Goal: Information Seeking & Learning: Check status

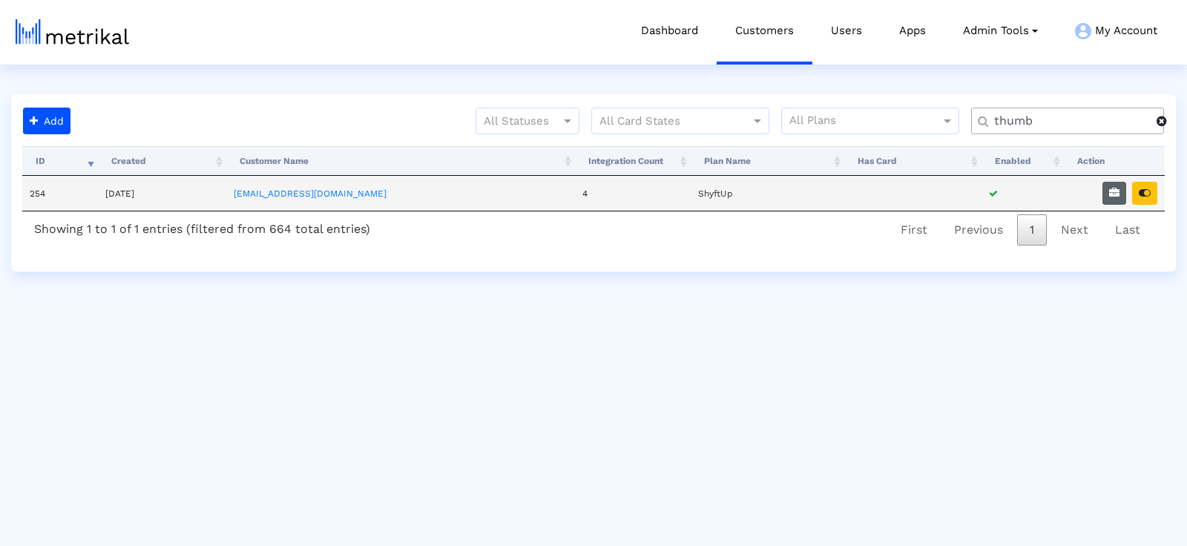
type input "thumb"
click at [1113, 193] on icon "button" at bounding box center [1114, 193] width 10 height 10
select select "1: 1"
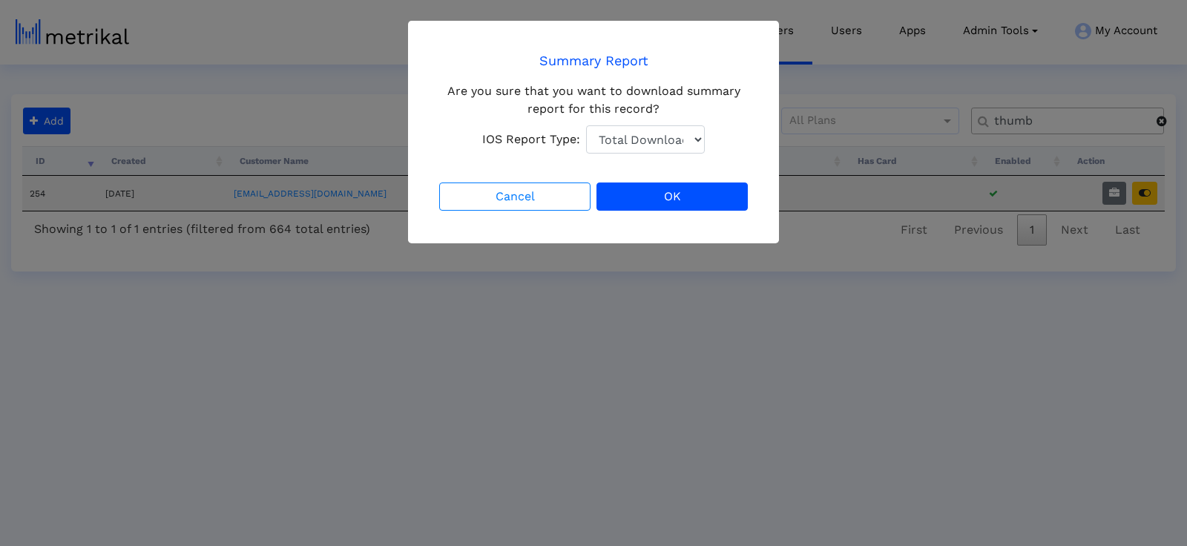
click at [709, 180] on div "Cancel OK" at bounding box center [593, 197] width 315 height 34
click at [710, 194] on button "OK" at bounding box center [671, 196] width 151 height 28
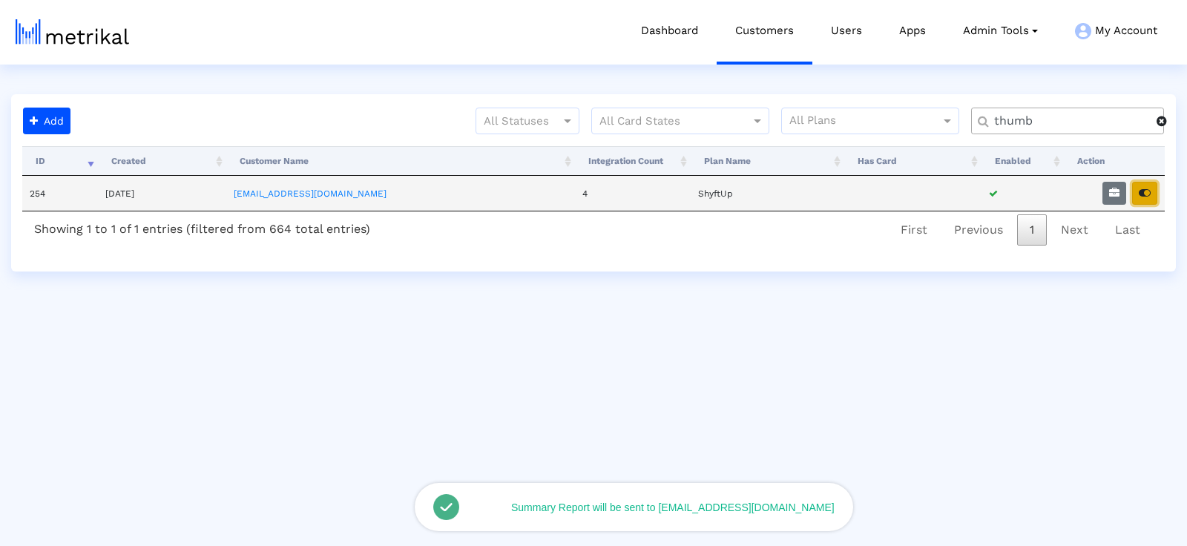
click at [1154, 193] on button "button" at bounding box center [1144, 193] width 25 height 23
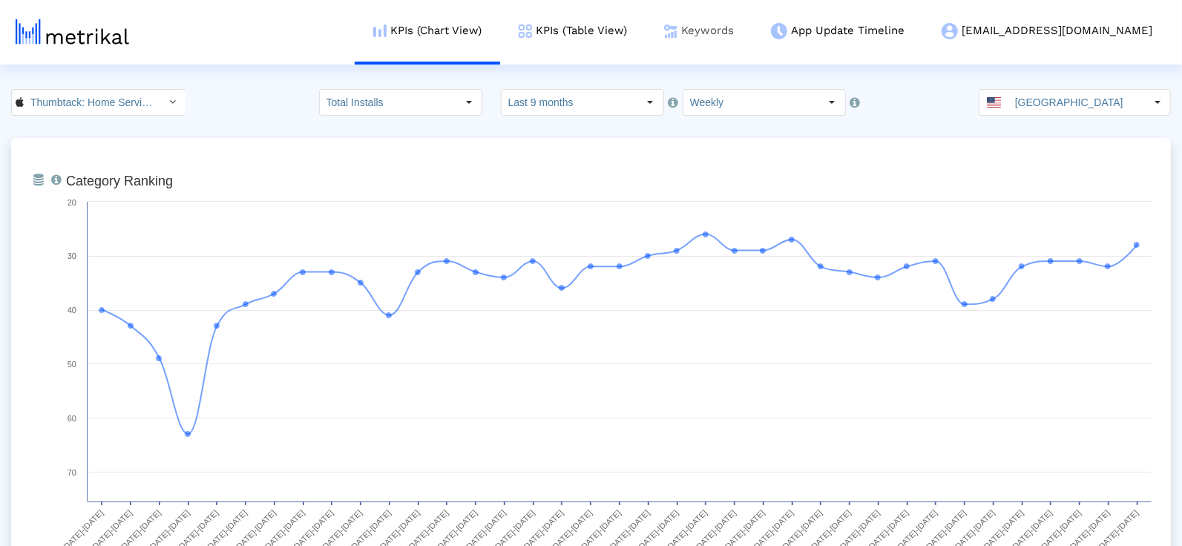
click at [752, 10] on link "Keywords" at bounding box center [698, 31] width 107 height 62
click at [752, 32] on link "Keywords" at bounding box center [698, 31] width 107 height 62
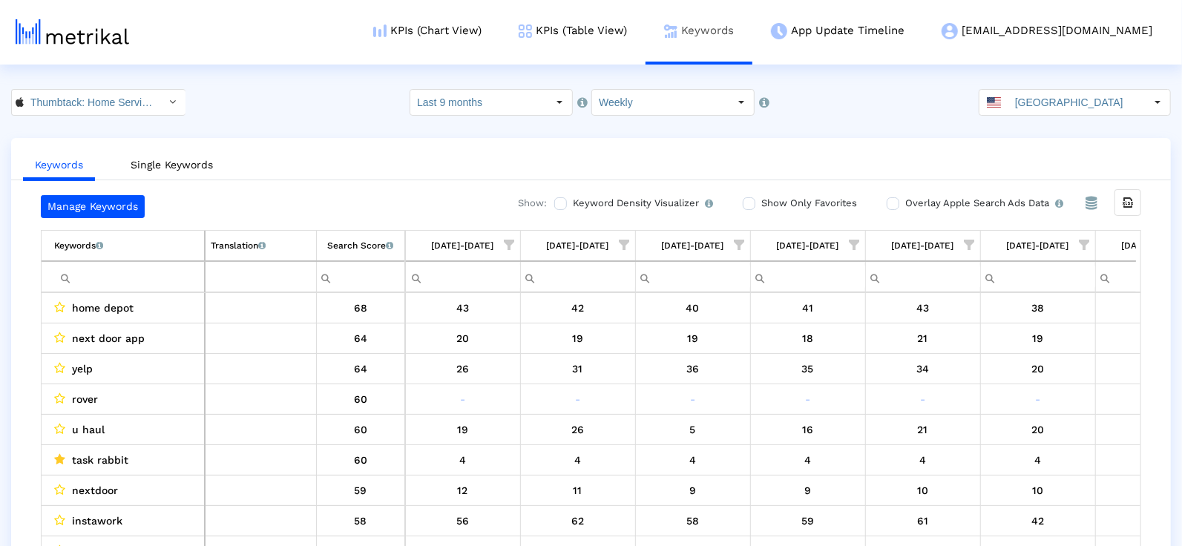
scroll to position [0, 3522]
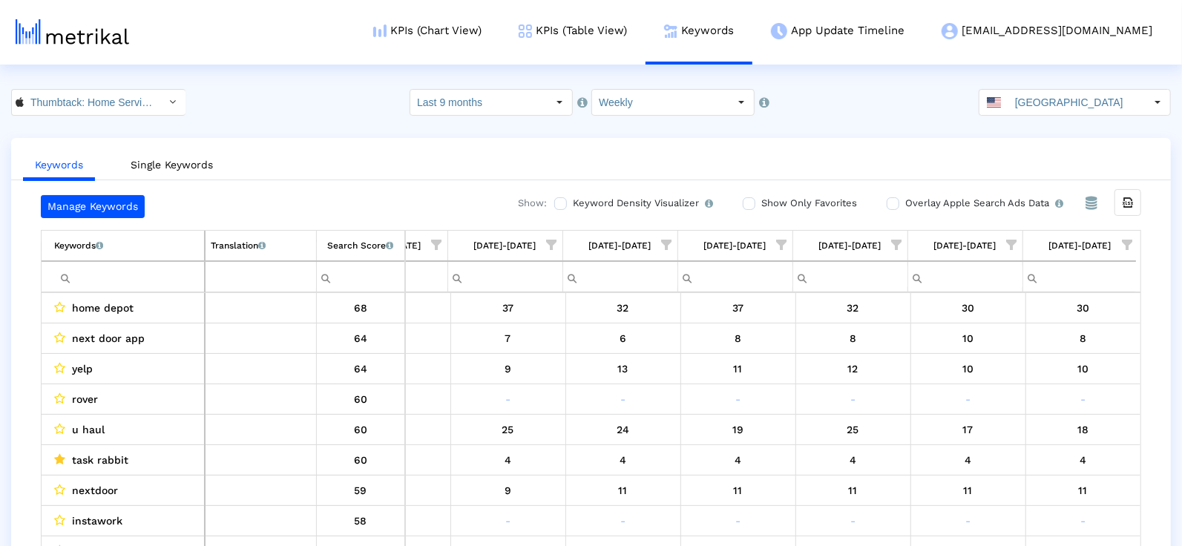
click at [1127, 240] on span "Show filter options for column '08/10/25-08/16/25'" at bounding box center [1127, 245] width 10 height 10
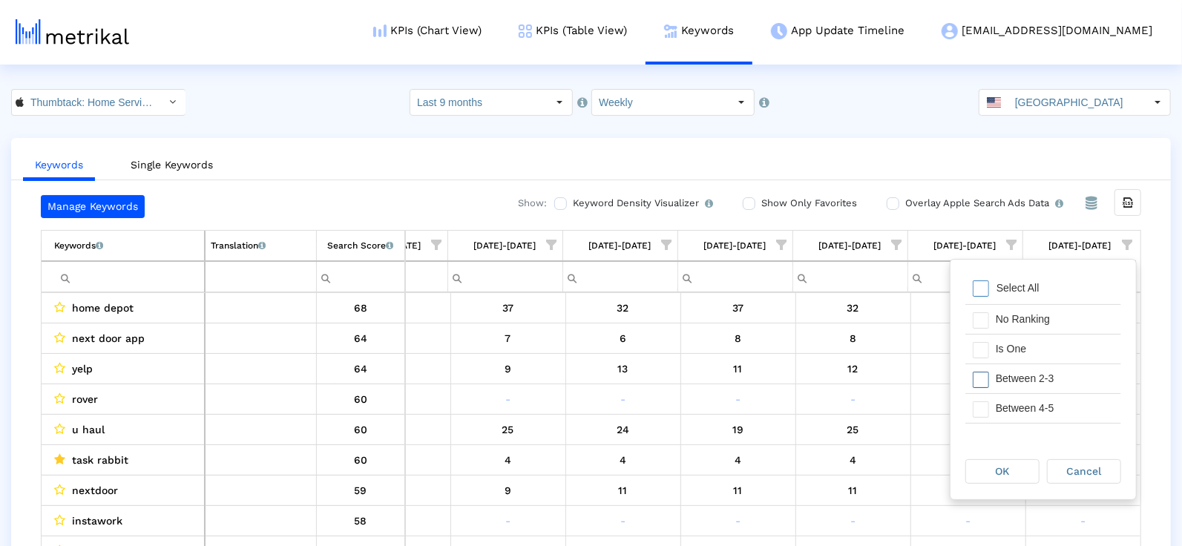
click at [981, 354] on span "Filter options" at bounding box center [981, 350] width 16 height 16
click at [981, 389] on div "Filter options" at bounding box center [976, 378] width 23 height 29
click at [981, 415] on div "Filter options" at bounding box center [981, 409] width 16 height 16
click at [982, 414] on div "Filter options" at bounding box center [976, 405] width 23 height 29
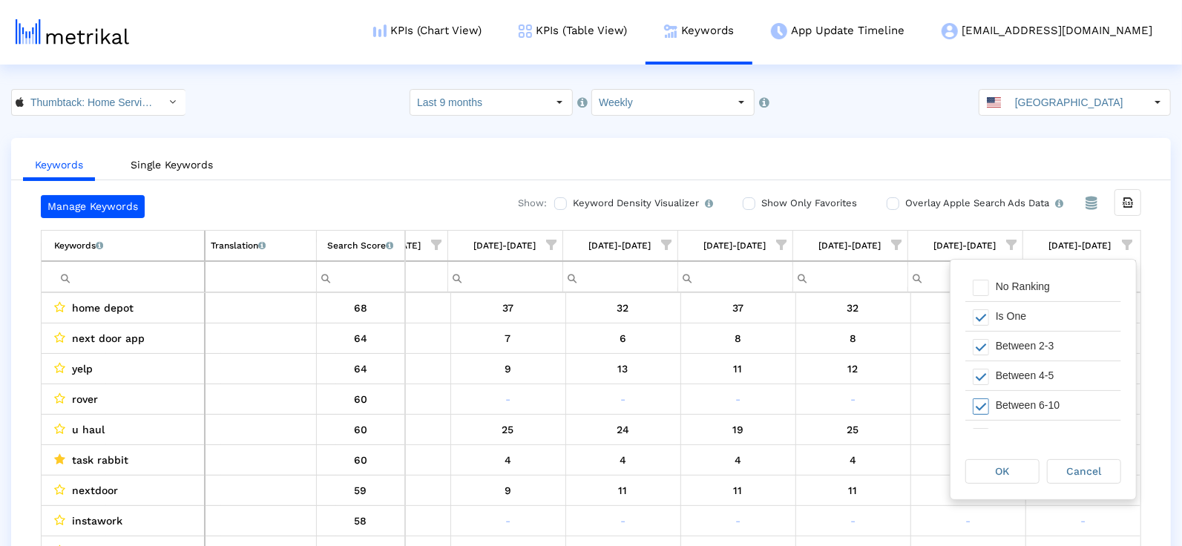
click at [990, 456] on div "OK Cancel" at bounding box center [1042, 472] width 185 height 56
click at [990, 461] on div "OK" at bounding box center [1002, 471] width 73 height 23
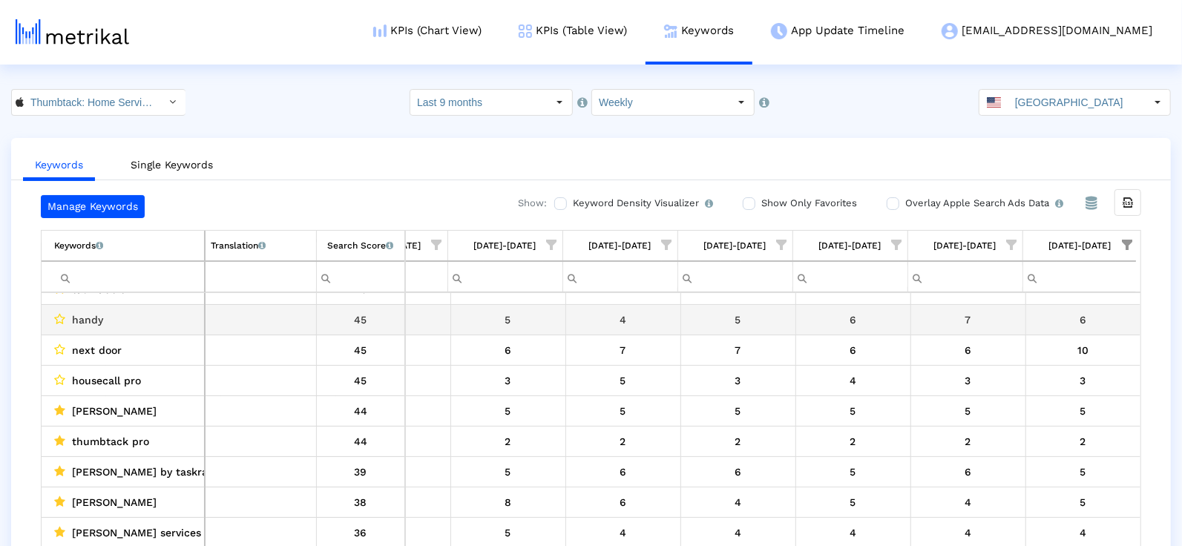
scroll to position [0, 0]
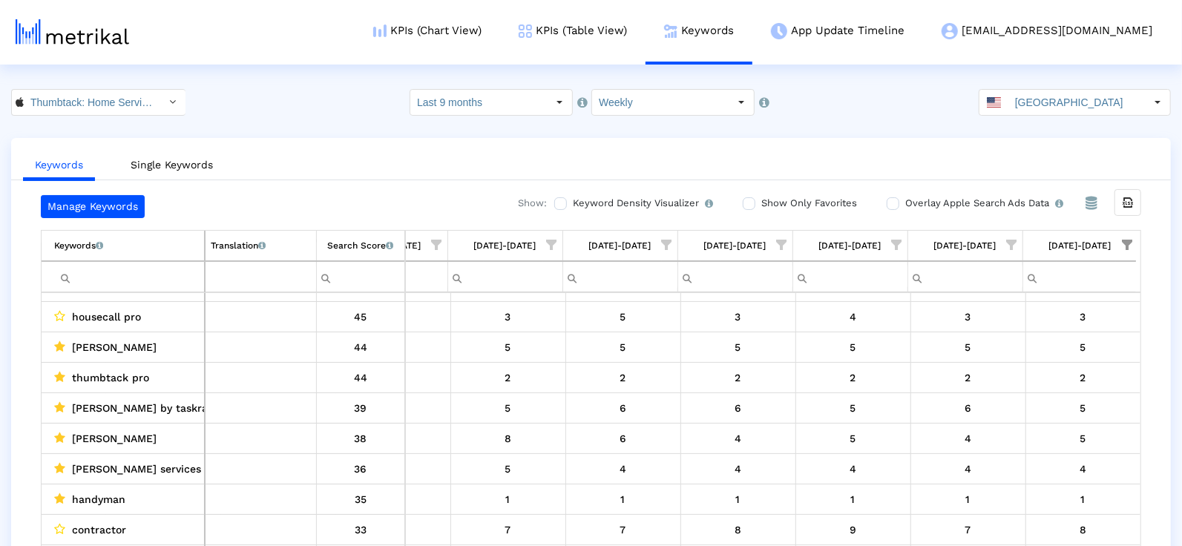
click at [1125, 240] on span "Show filter options for column '08/10/25-08/16/25'" at bounding box center [1127, 245] width 10 height 10
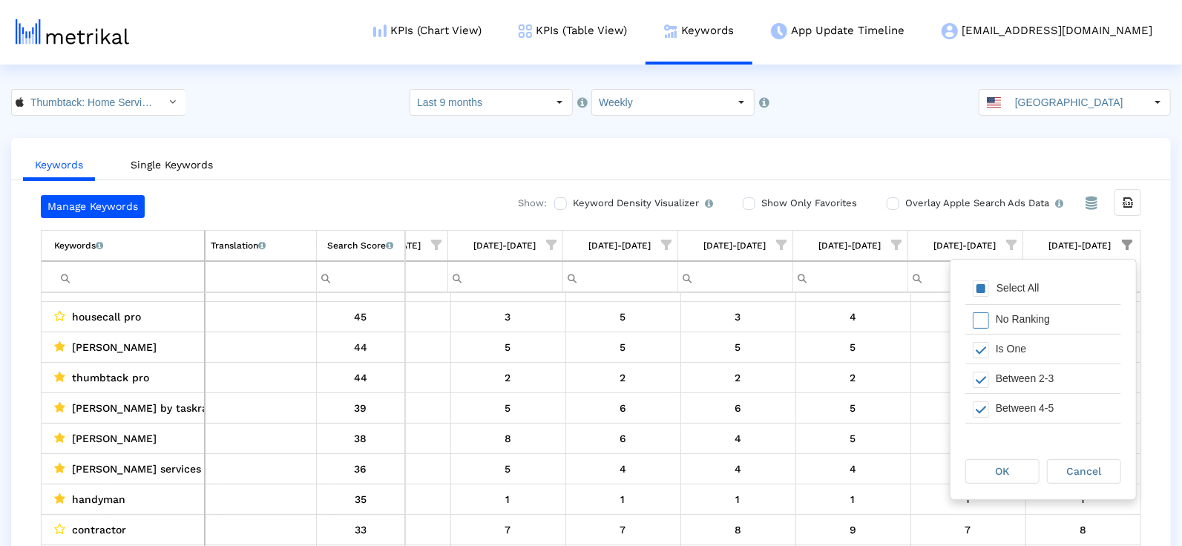
click at [993, 293] on div "Select All" at bounding box center [1018, 288] width 58 height 13
click at [993, 476] on div "OK" at bounding box center [1002, 471] width 73 height 23
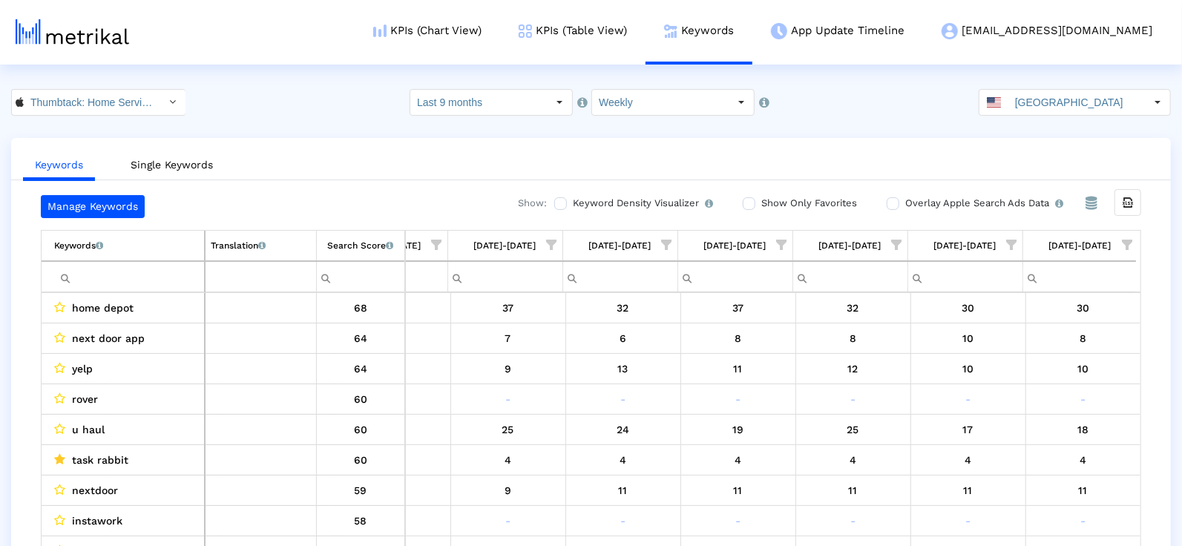
click at [1016, 250] on span "Show filter options for column '08/03/25-08/09/25'" at bounding box center [1012, 245] width 10 height 10
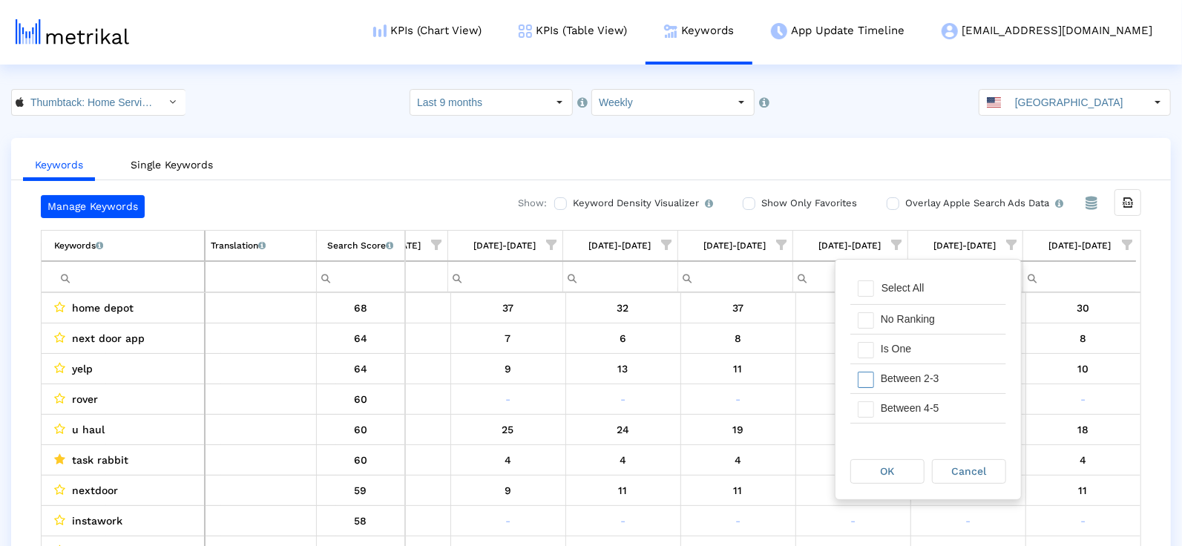
click at [926, 370] on div "Between 2-3" at bounding box center [939, 378] width 133 height 29
click at [892, 477] on div "OK" at bounding box center [887, 471] width 73 height 23
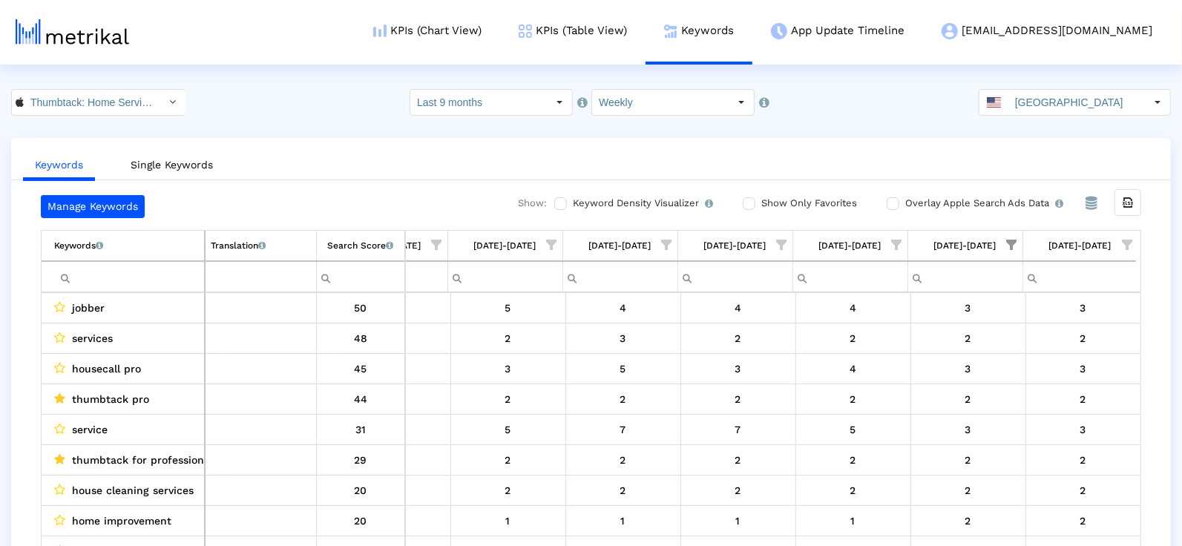
click at [1122, 254] on td "[DATE]-[DATE]" at bounding box center [1079, 246] width 115 height 30
click at [1125, 240] on span "Show filter options for column '08/10/25-08/16/25'" at bounding box center [1127, 245] width 10 height 10
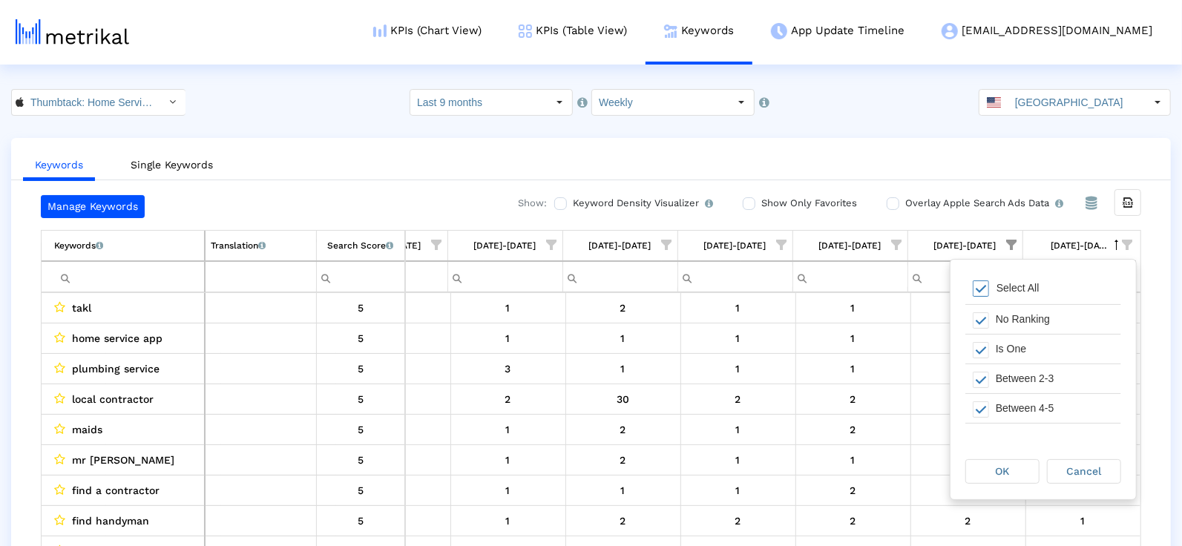
click at [982, 290] on span "Filter options" at bounding box center [981, 288] width 16 height 16
click at [978, 274] on div "Select All" at bounding box center [1043, 289] width 156 height 30
click at [980, 358] on div "Filter options" at bounding box center [976, 349] width 23 height 29
click at [980, 367] on div "Filter options" at bounding box center [976, 378] width 23 height 29
click at [996, 473] on span "OK" at bounding box center [1003, 471] width 14 height 12
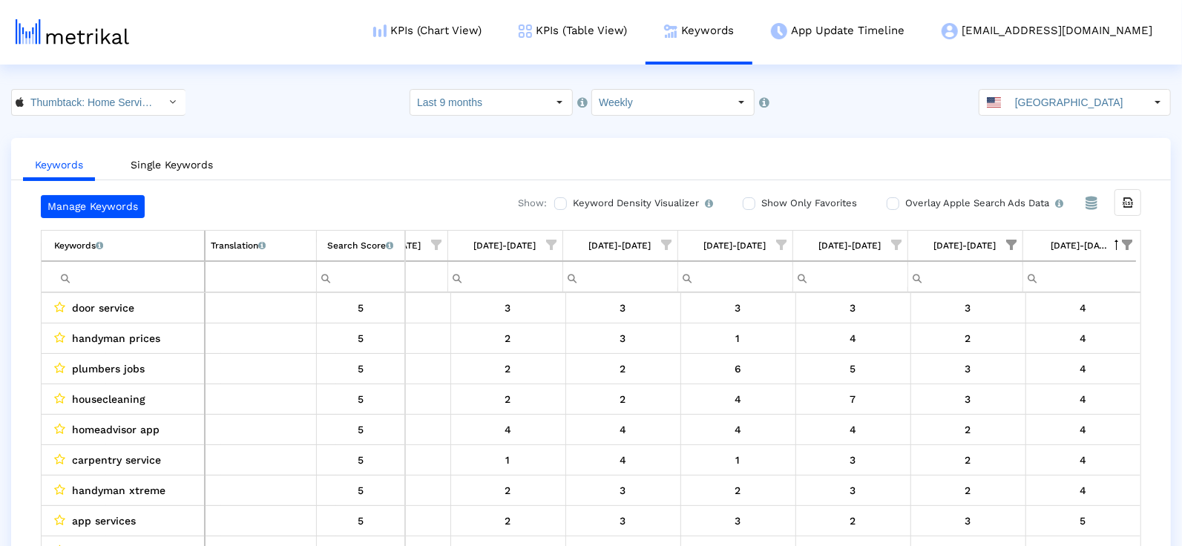
click at [355, 246] on div "Search Score An estimate of relative search volume of each keyword. It is on a …" at bounding box center [360, 245] width 66 height 19
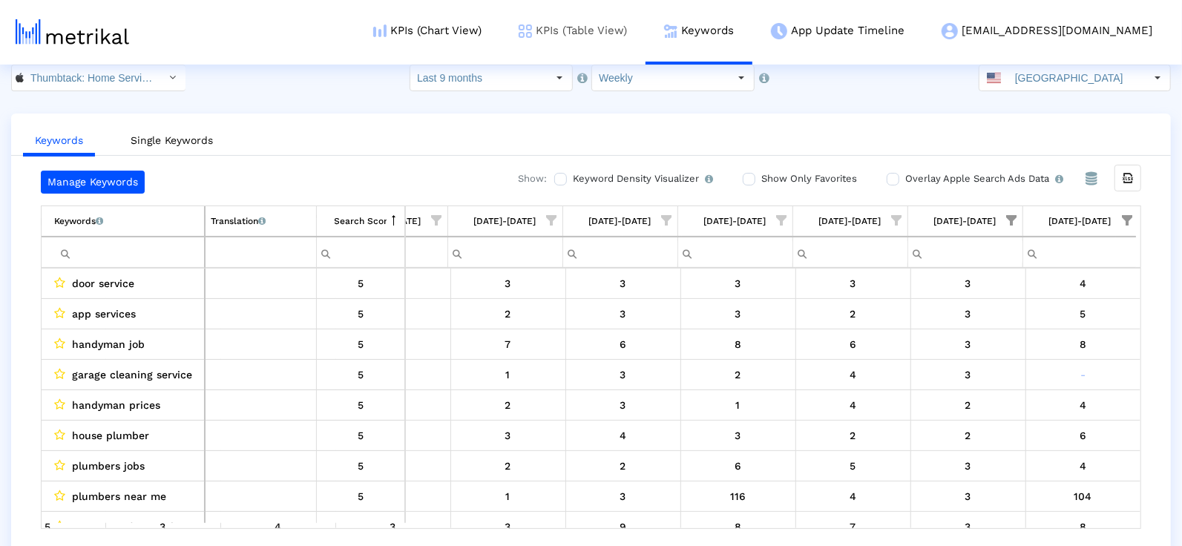
click at [642, 31] on link "KPIs (Table View)" at bounding box center [572, 31] width 145 height 62
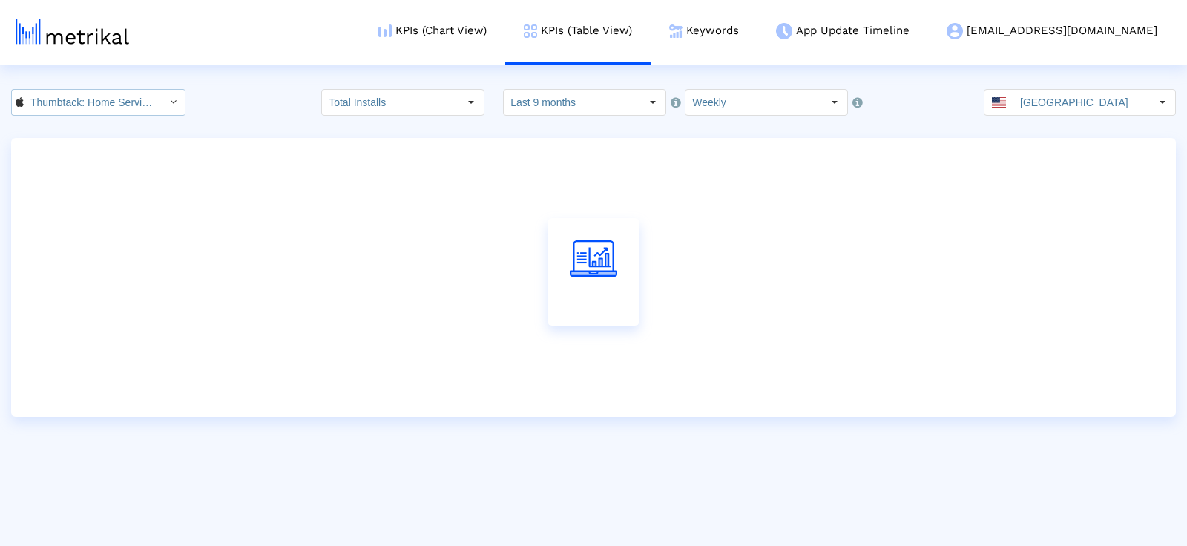
click at [87, 88] on html "KPIs (Chart View) KPIs (Table View) Keywords App Update Timeline [EMAIL_ADDRESS…" at bounding box center [593, 208] width 1187 height 417
click at [91, 108] on input "Thumbtack: Home Service Pros < 852703300 >" at bounding box center [91, 102] width 134 height 25
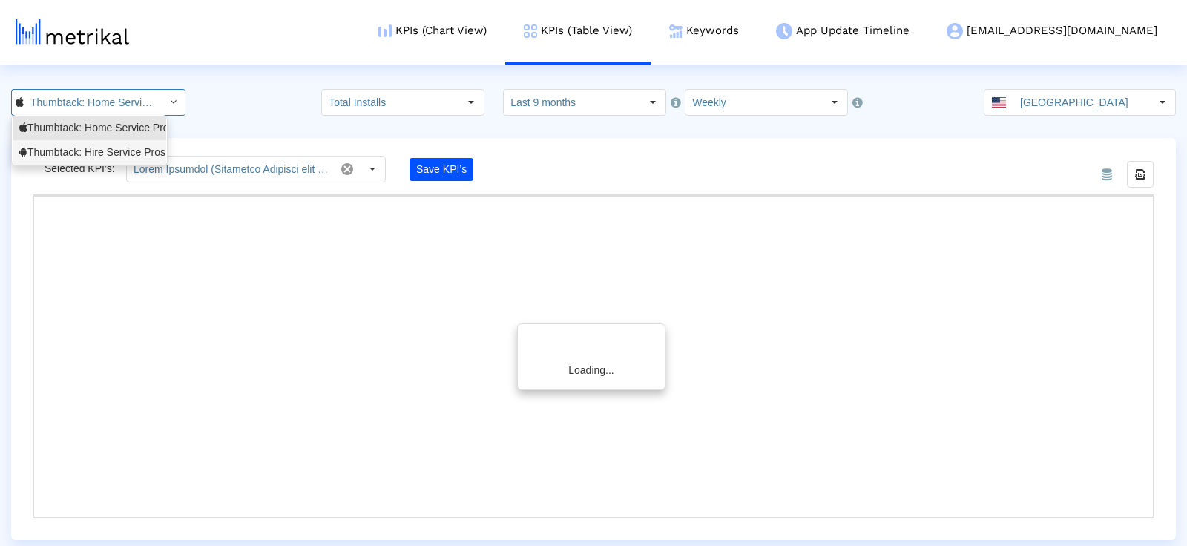
click at [95, 151] on div "Thumbtack: Hire Service Pros <com.thumbtack.consumer>" at bounding box center [89, 152] width 140 height 14
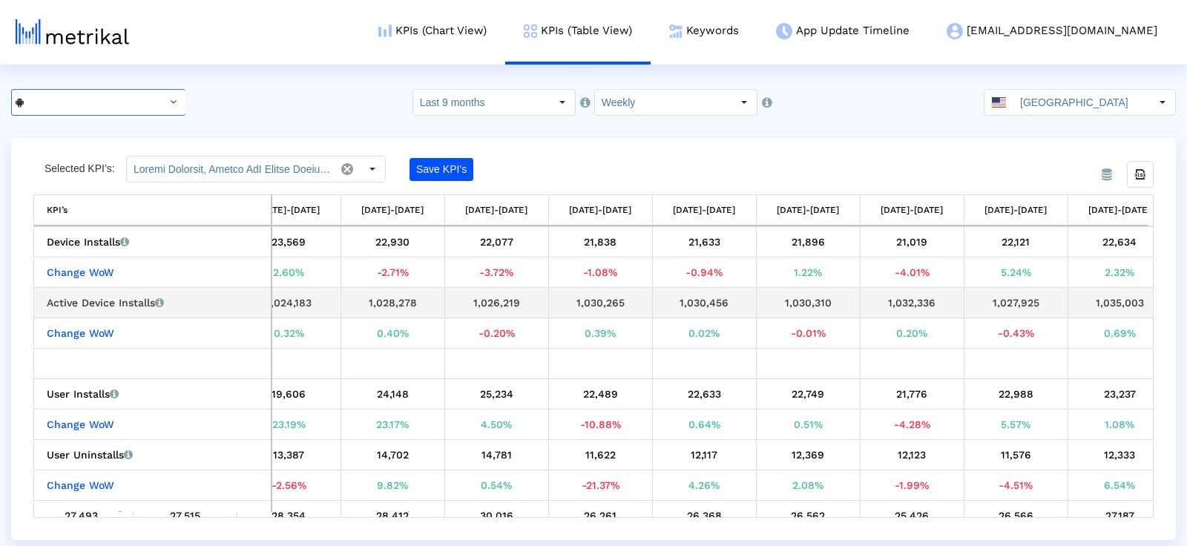
scroll to position [0, 2515]
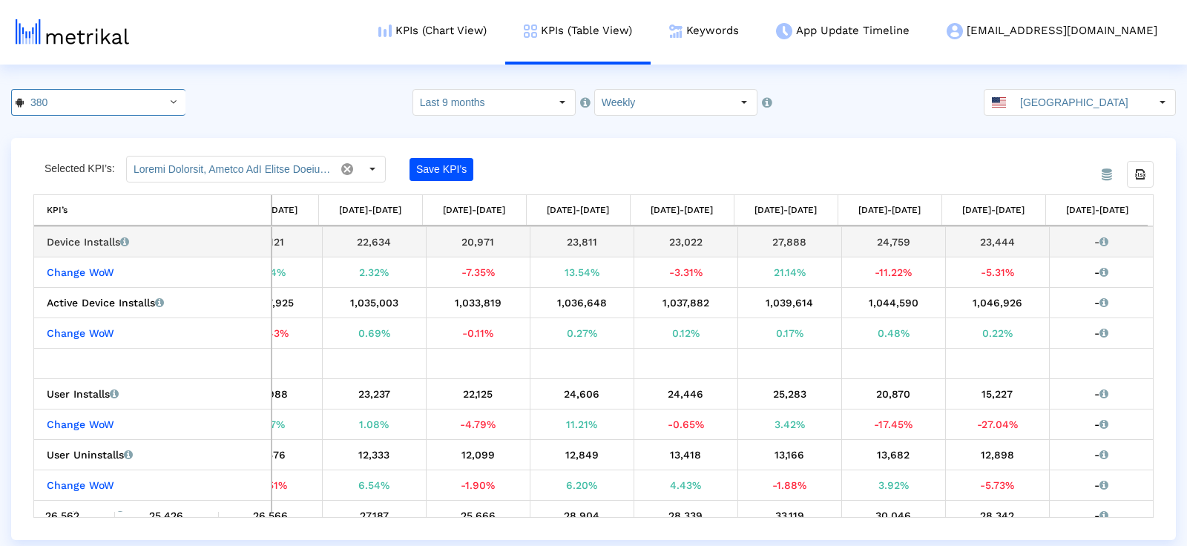
click at [976, 234] on div "23,444" at bounding box center [997, 241] width 93 height 19
copy div "23,444"
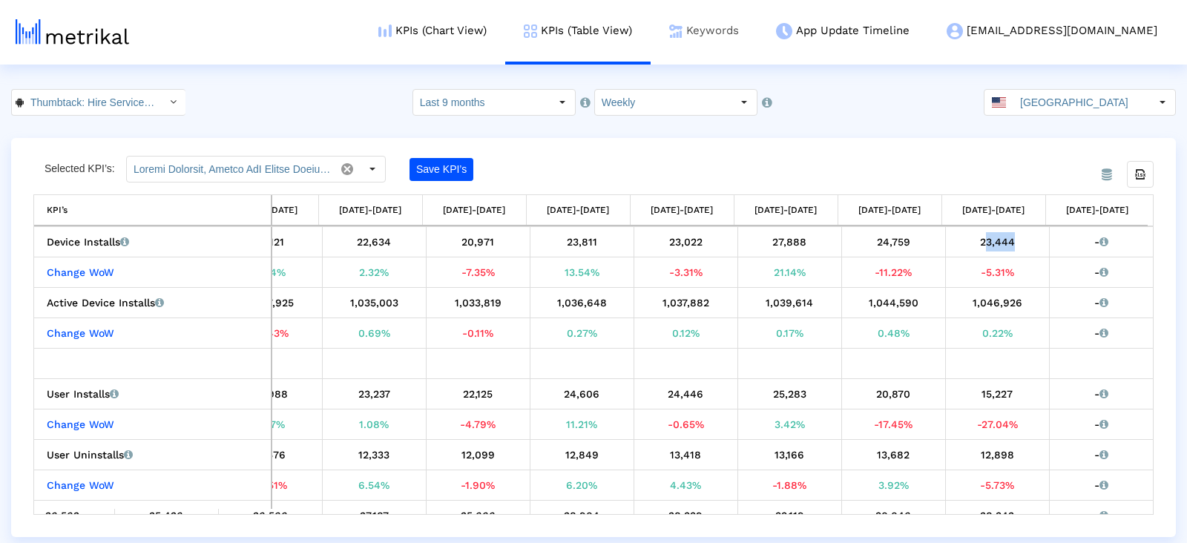
click at [749, 12] on link "Keywords" at bounding box center [704, 31] width 107 height 62
click at [755, 29] on link "Keywords" at bounding box center [704, 31] width 107 height 62
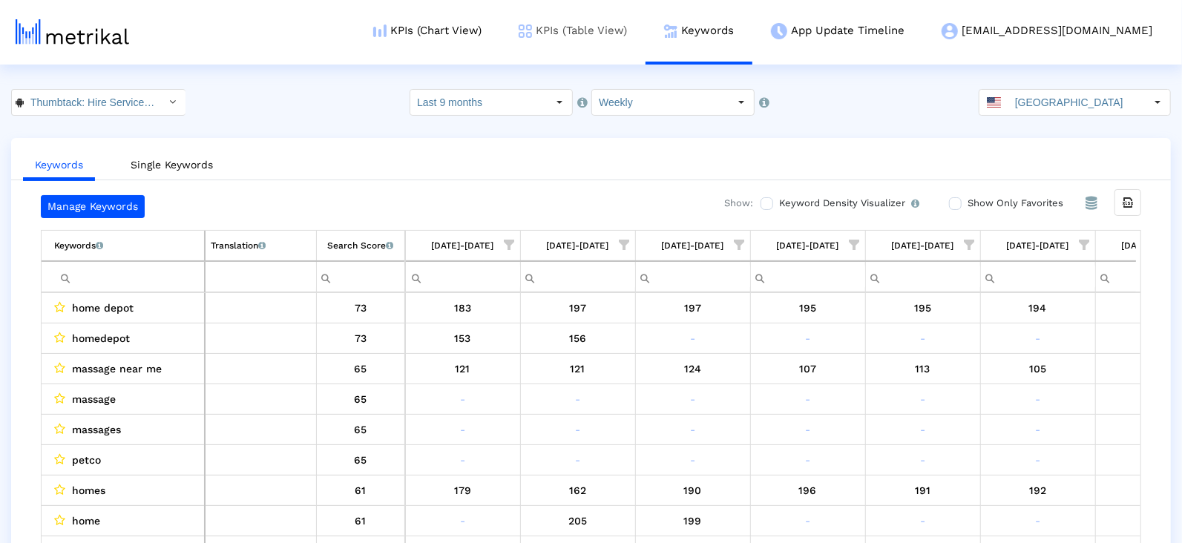
scroll to position [0, 3522]
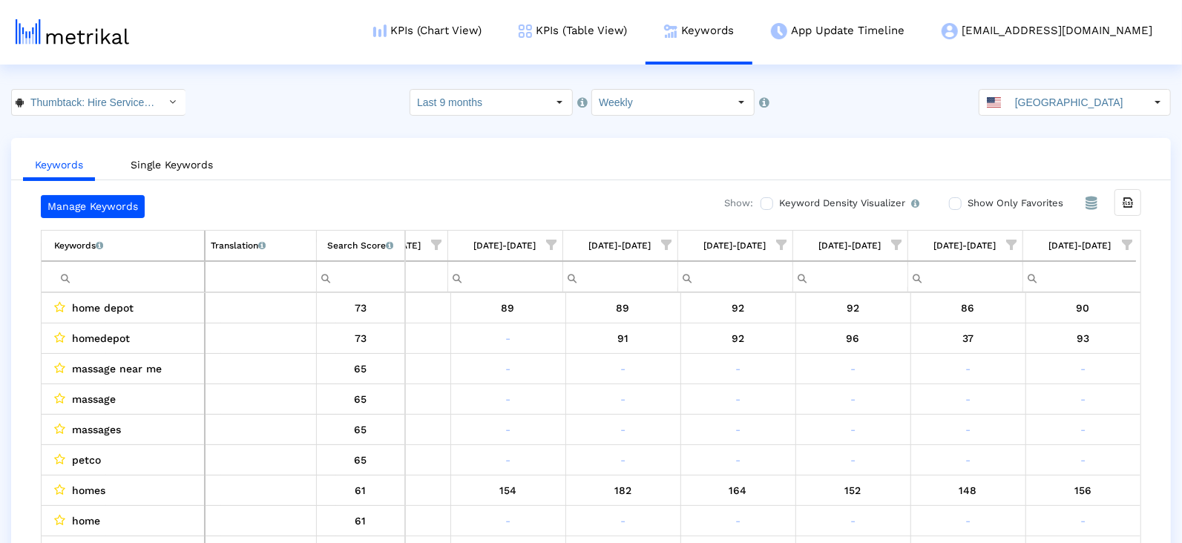
click at [1012, 240] on span "Show filter options for column '08/03/25-08/09/25'" at bounding box center [1012, 245] width 10 height 10
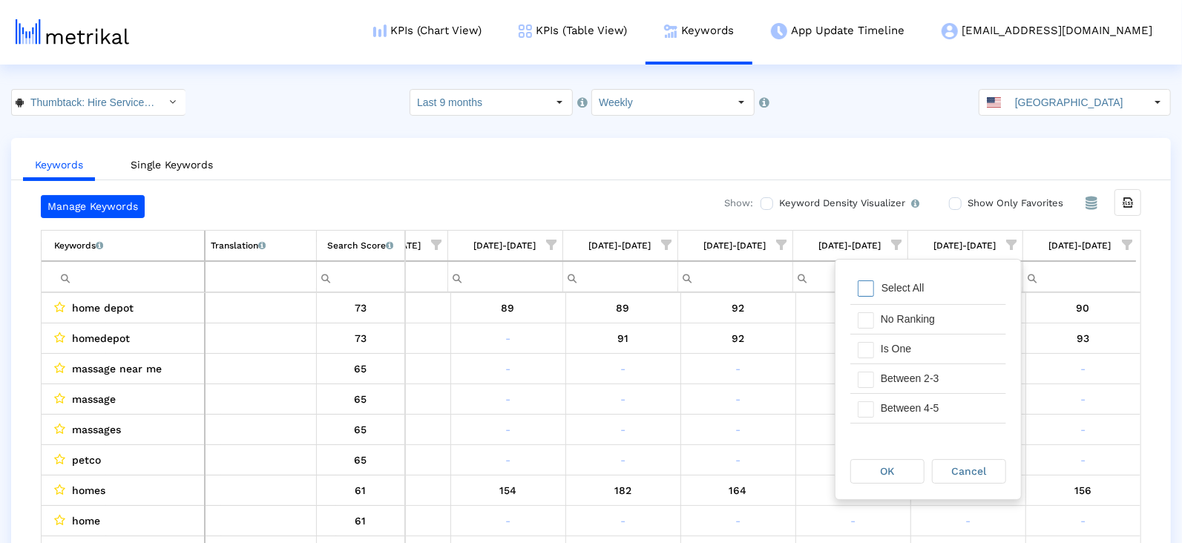
click at [1132, 246] on span "Show filter options for column '08/10/25-08/16/25'" at bounding box center [1127, 245] width 10 height 10
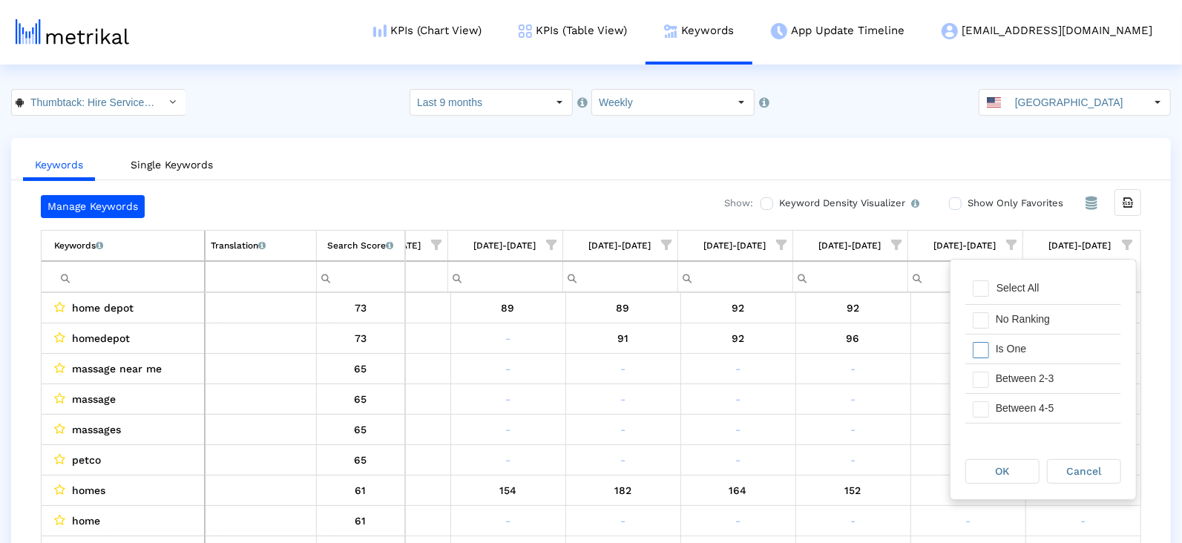
click at [1022, 337] on div "Is One" at bounding box center [1054, 349] width 133 height 29
click at [1022, 366] on div "Between 2-3" at bounding box center [1054, 378] width 133 height 29
click at [1022, 394] on div "Between 4-5" at bounding box center [1054, 408] width 133 height 29
drag, startPoint x: 1021, startPoint y: 398, endPoint x: 1014, endPoint y: 429, distance: 31.1
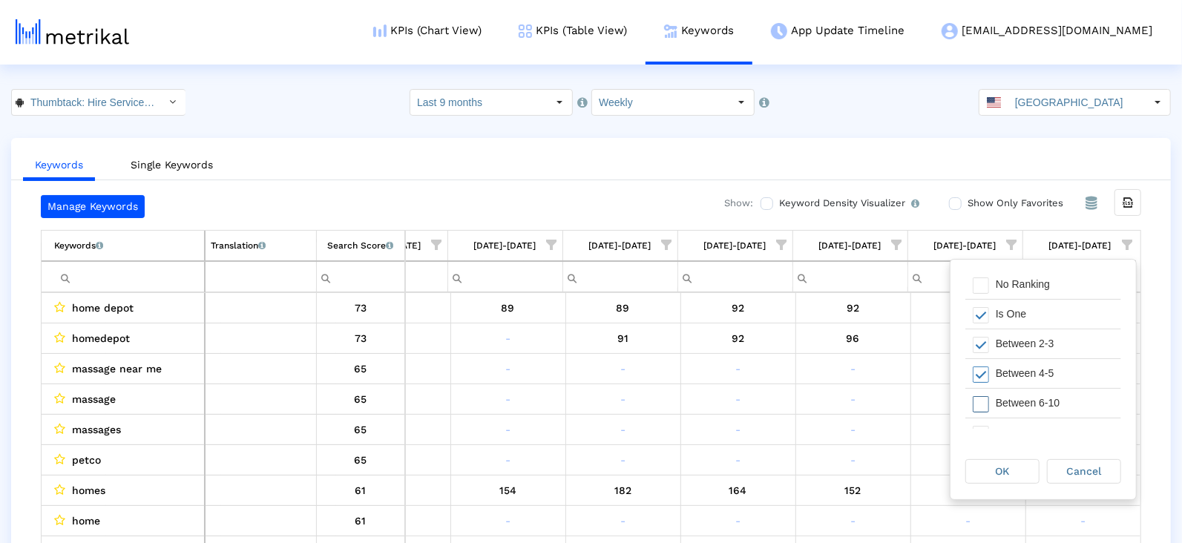
click at [1020, 402] on div "Between 6-10" at bounding box center [1054, 403] width 133 height 29
click at [1014, 456] on div "OK Cancel" at bounding box center [1042, 472] width 185 height 56
click at [1013, 465] on div "OK" at bounding box center [1002, 471] width 73 height 23
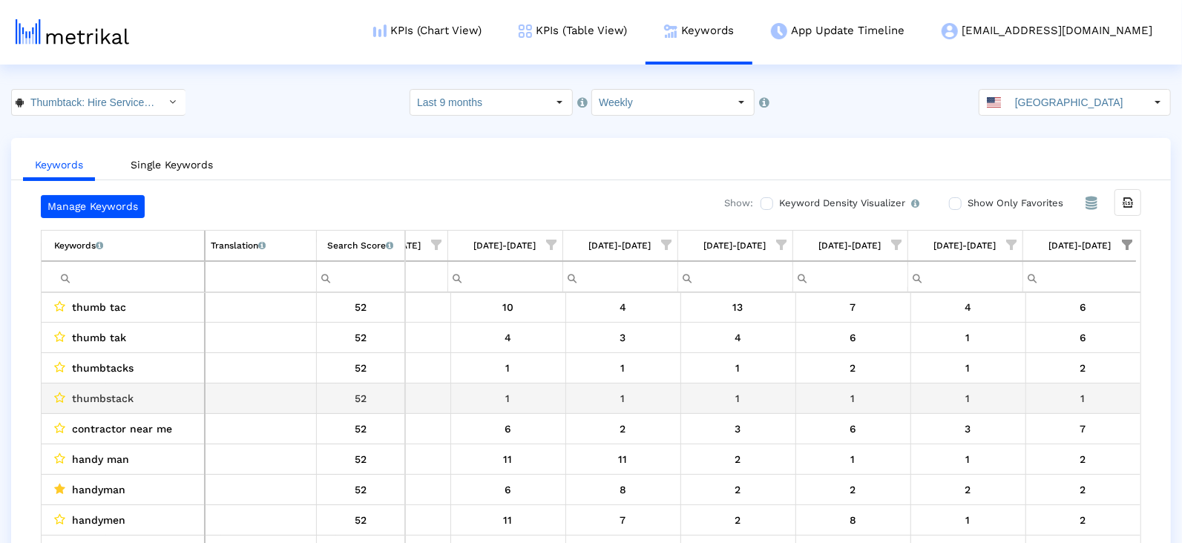
scroll to position [328, 0]
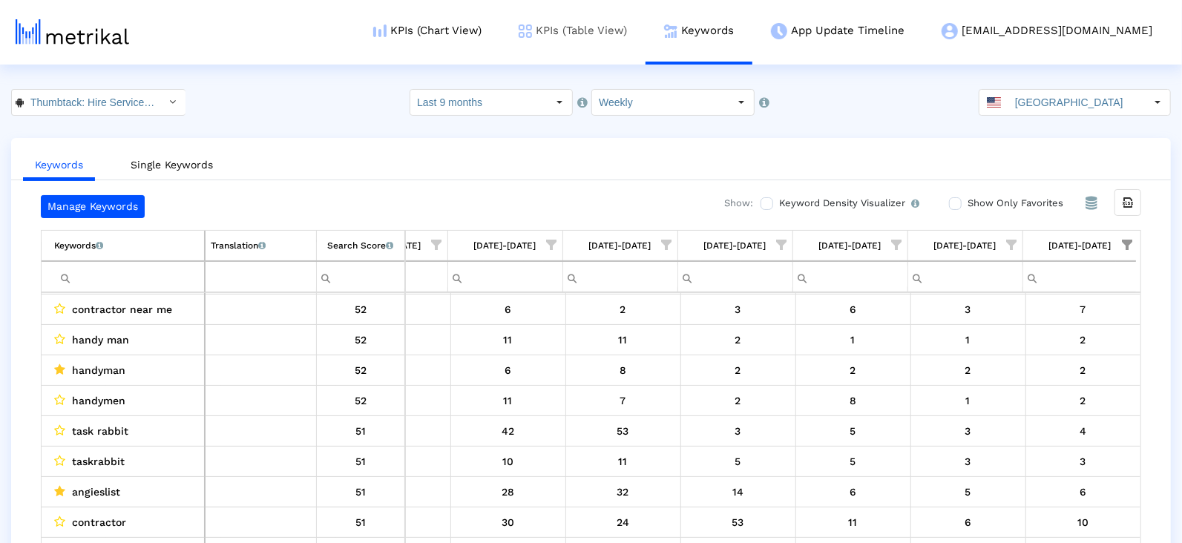
click at [645, 31] on link "KPIs (Table View)" at bounding box center [572, 31] width 145 height 62
click at [499, 32] on link "KPIs (Chart View)" at bounding box center [427, 31] width 145 height 62
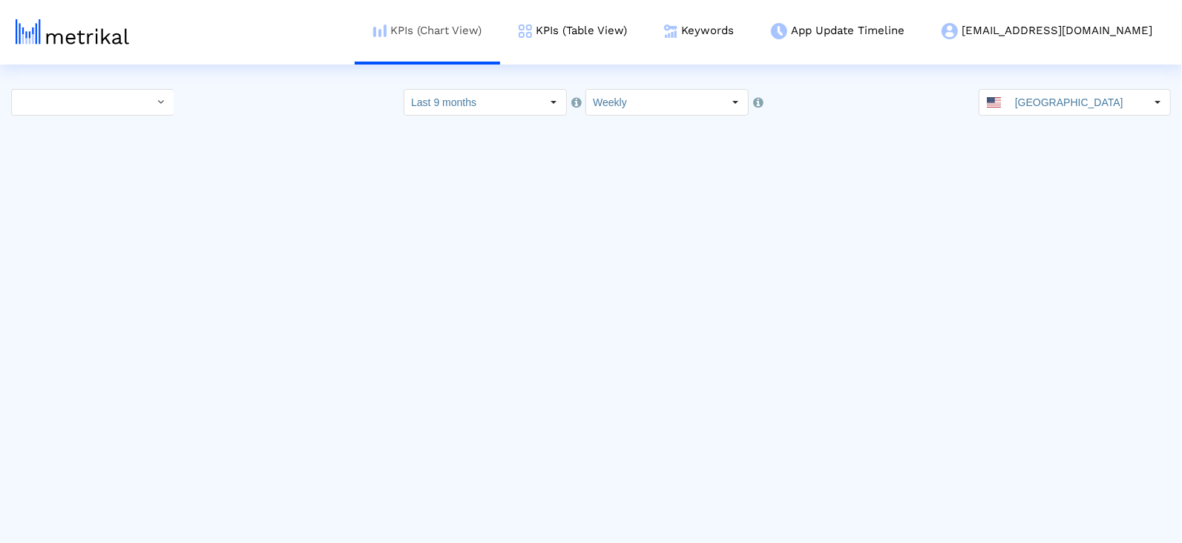
click at [499, 32] on link "KPIs (Chart View)" at bounding box center [427, 31] width 145 height 62
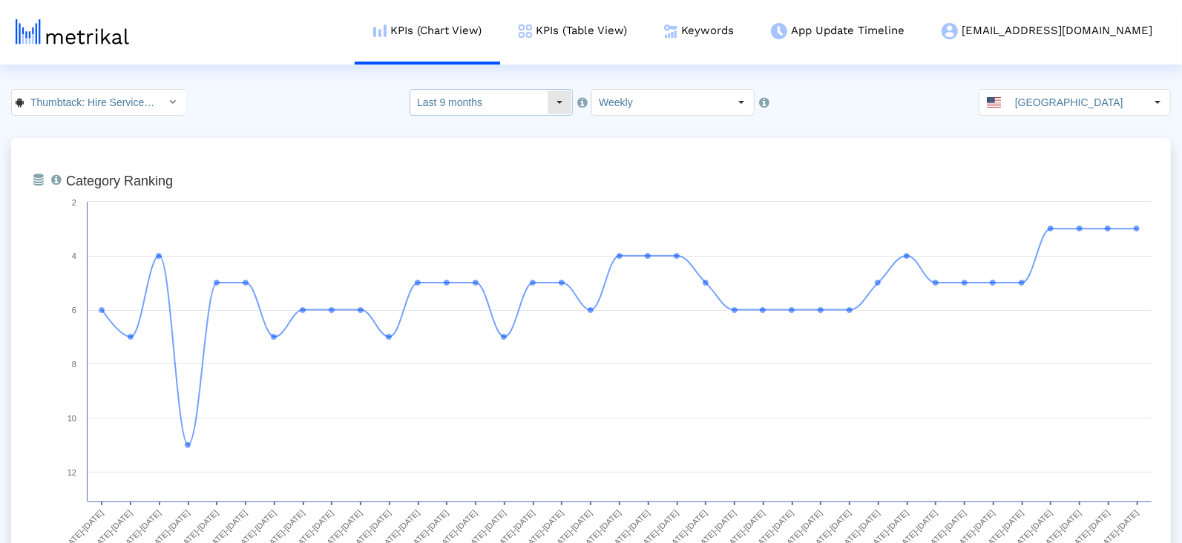
click at [533, 108] on input "Last 9 months" at bounding box center [478, 102] width 137 height 25
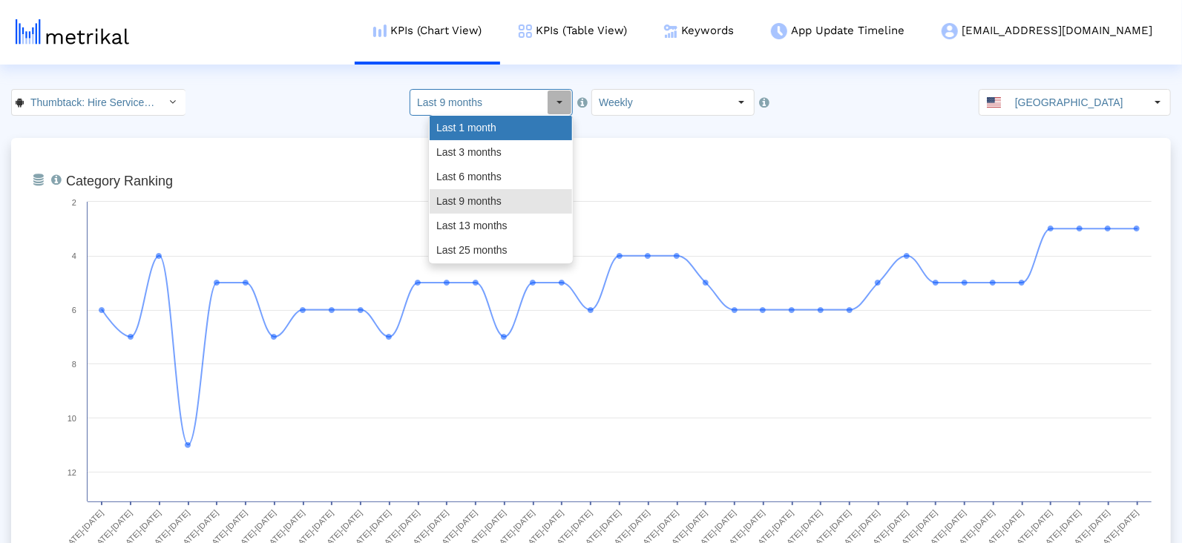
click at [518, 132] on div "Last 1 month" at bounding box center [501, 128] width 142 height 24
type input "Last 1 month"
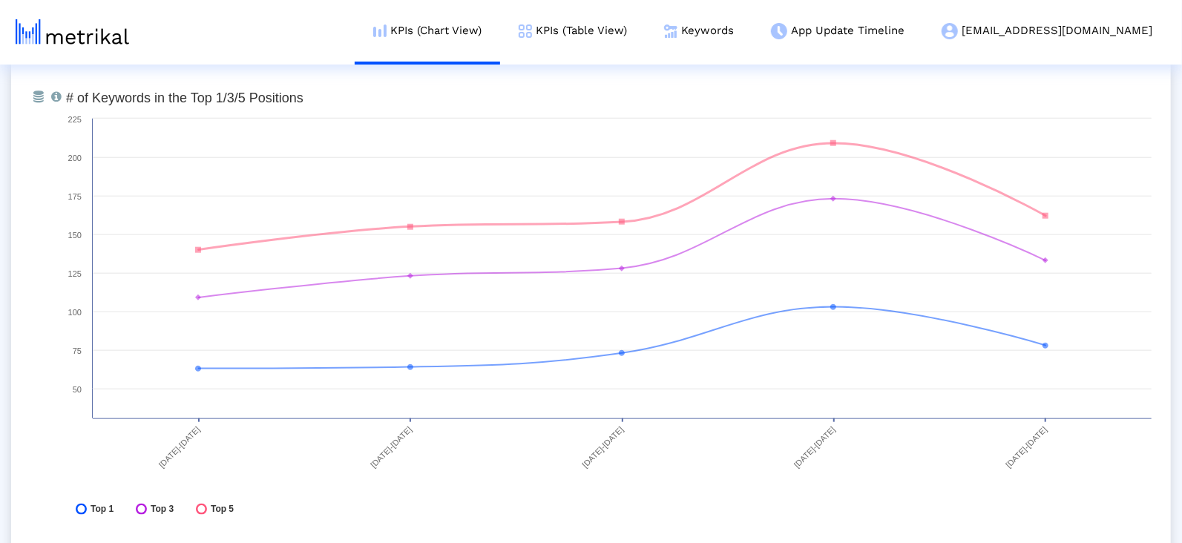
scroll to position [4401, 0]
